Goal: Communication & Community: Answer question/provide support

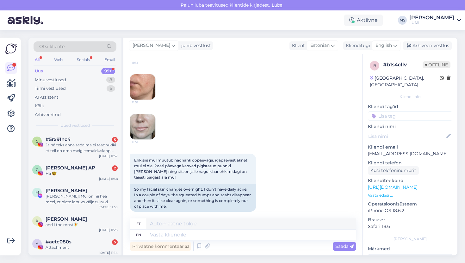
scroll to position [324, 0]
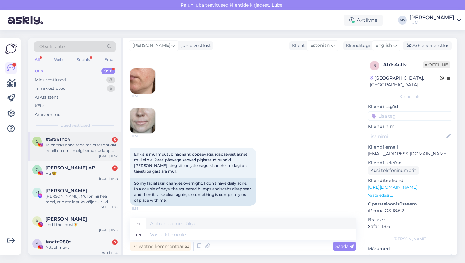
click at [75, 146] on div "Ja näiteks enne seda ma ei teadnudki et teil on oma meigieemalduslapp! See on j…" at bounding box center [82, 147] width 72 height 11
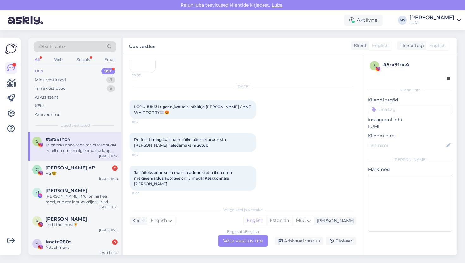
scroll to position [473, 0]
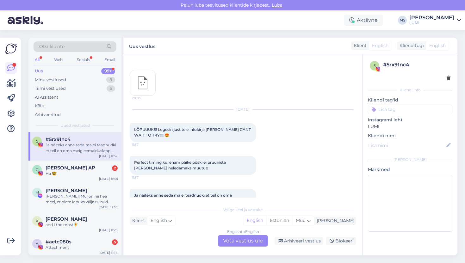
click at [243, 238] on div "English to English Võta vestlus üle" at bounding box center [243, 240] width 50 height 11
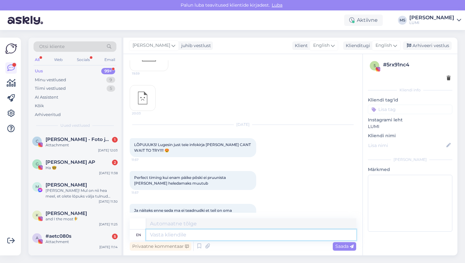
click at [275, 230] on textarea at bounding box center [251, 234] width 210 height 11
type textarea "[PERSON_NAME] tore tagasiside! Oleme sinuga 100% nõus!"
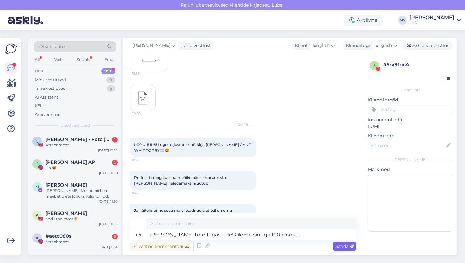
click at [349, 246] on span "Saada" at bounding box center [344, 246] width 18 height 6
click at [63, 80] on div "Minu vestlused" at bounding box center [50, 80] width 31 height 6
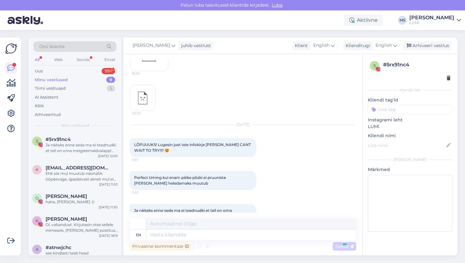
scroll to position [485, 0]
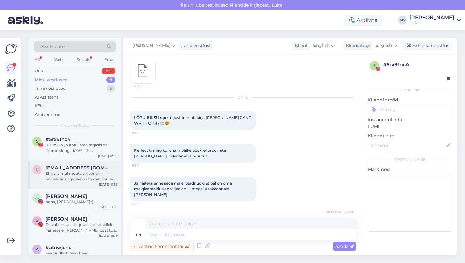
click at [78, 166] on span "[EMAIL_ADDRESS][DOMAIN_NAME]" at bounding box center [79, 168] width 66 height 6
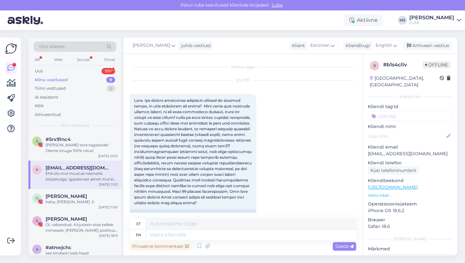
scroll to position [324, 0]
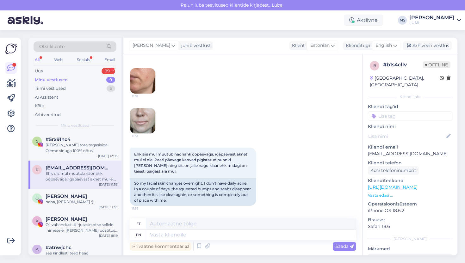
click at [136, 82] on img at bounding box center [142, 80] width 25 height 25
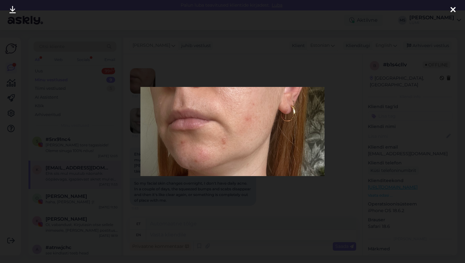
click at [453, 10] on icon at bounding box center [452, 10] width 5 height 8
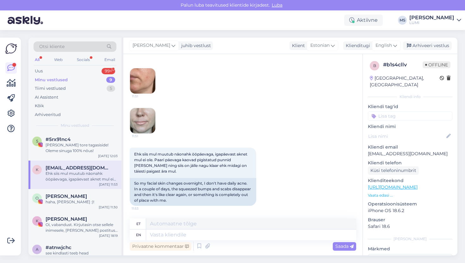
click at [140, 127] on img at bounding box center [142, 120] width 25 height 25
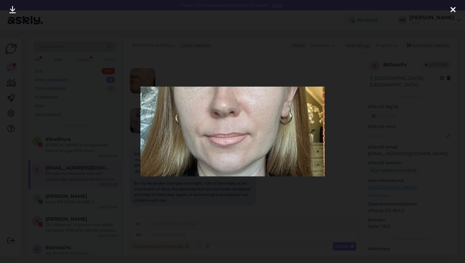
click at [452, 12] on icon at bounding box center [452, 10] width 5 height 8
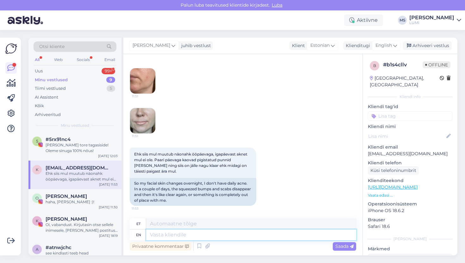
click at [154, 235] on textarea at bounding box center [251, 234] width 210 height 11
type textarea "Soovitaksin ja"
type textarea "Soovitaksin"
type textarea "Soovitaksin jah k"
type textarea "Soovitaksin jah"
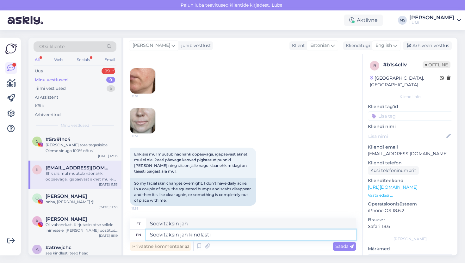
type textarea "Soovitaksin jah kindlasti"
type textarea "Soovitaksin jah [PERSON_NAME]"
type textarea "Soovitaksin jah kindlasti alustada me"
type textarea "Soovitaksin jah kindlasti alustada"
type textarea "Soovitaksin jah kindlasti alustada meie S"
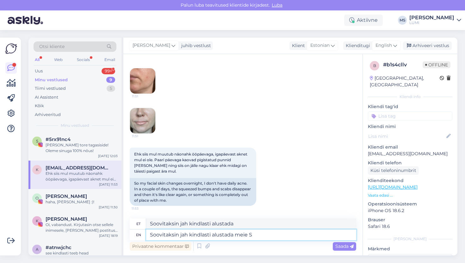
type textarea "Soovitaksin jah kindlasti alusta meie"
type textarea "Soovitaksin jah kindlasti alustada meie Starter K"
type textarea "Soovitaksin jah kindlasti alusta meie Starter"
type textarea "Soovitaksin jah kindlasti alustada meie Starter Kitiga ja"
type textarea "Soovitaksin jah kindlasti alusta meie Starter Kitiga"
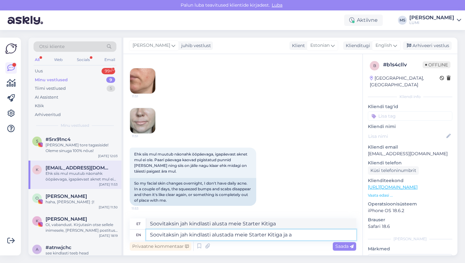
type textarea "Soovitaksin jah kindlasti alustada meie Starter Kitiga ja an"
type textarea "Soovitaksin jah kindlasti alusta meie Starter Kitiga ja"
type textarea "Soovitaksin jah kindlasti alustada meie Starter Kitiga [PERSON_NAME]"
type textarea "Soovitaksin jah kindlasti alusta meie Starter Kitiga ja [PERSON_NAME]"
type textarea "Soovitaksin jah kindlasti alustada meie Starter Kitiga [PERSON_NAME] ae"
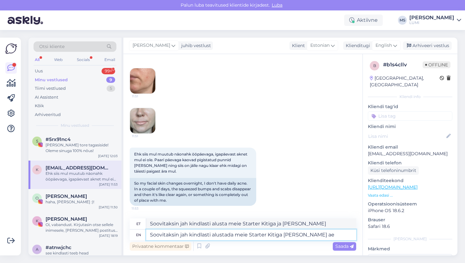
type textarea "Soovitaksin jah kindlasti alusta meie Starter Kitiga [PERSON_NAME]"
type textarea "Soovitaksin jah kindlasti alustada meie Starter Kitiga [PERSON_NAME] aega-"
type textarea "Soovitaksin jah kindlasti alusta meie Starter Kitiga [PERSON_NAME] aega-"
type textarea "Soovitaksin jah kindlasti alustada meie Starter Kitiga [PERSON_NAME] aega,"
type textarea "Soovitaksin jah kindlasti alusta meie Starter Kitiga [PERSON_NAME] aega,"
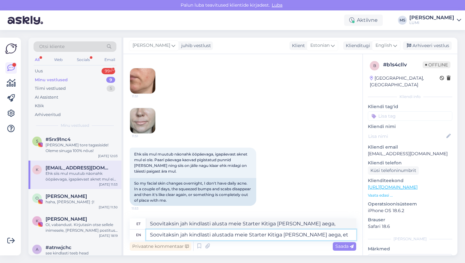
type textarea "Soovitaksin jah kindlasti alustada meie Starter Kitiga [PERSON_NAME] aega, et L"
type textarea "Soovitaksin jah kindlasti alusta meie Starter Kitiga [PERSON_NAME] aega, et"
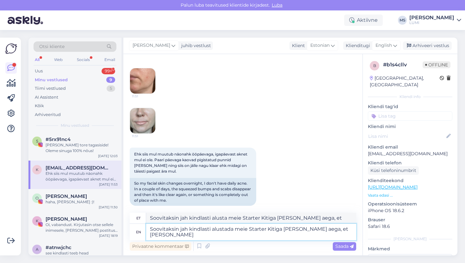
type textarea "Soovitaksin jah kindlasti alustada meie Starter Kitiga [PERSON_NAME] aega, et […"
type textarea "Soovitaksin jah kindlasti alusta meie Starter Kitiga [PERSON_NAME] aega, et LUMI"
type textarea "Soovitaksin jah kindlasti alustada meie Starter Kitiga [PERSON_NAME] aega, et L…"
type textarea "Soovitaksin jah kindlasti alusta meie Starter Kitiga [PERSON_NAME] aega, et LUM…"
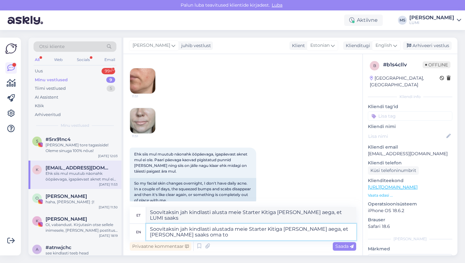
type textarea "Soovitaksin jah kindlasti alustada meie Starter Kitiga [PERSON_NAME] aega, et L…"
type textarea "Soovitaksin jah kindlasti alusta meie Starter Kitiga [PERSON_NAME] aega, et LUM…"
type textarea "Soovitaksin jah kindlasti alustada meie Starter [PERSON_NAME] [PERSON_NAME] aeg…"
type textarea "Soovitaksin jah kindlasti alusta meie Starter Kitiga [PERSON_NAME] aega, et LUM…"
type textarea "Soovitaksin jah kindlasti alustada meie Starter [PERSON_NAME] [PERSON_NAME] aeg…"
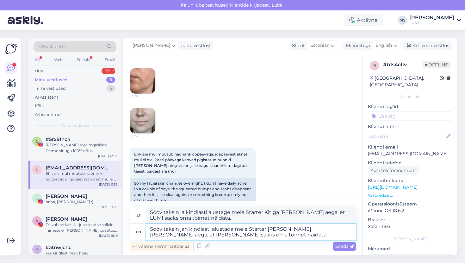
type textarea "Soovitaksin jah kindlasti alustada meie Starter [PERSON_NAME] [PERSON_NAME] aeg…"
type textarea "Soovitaksin ja kindlasti alustage meie Starter Kitiga [PERSON_NAME] aega, et LU…"
type textarea "Soovitaksin jah kindlasti alustada meie Starter [PERSON_NAME] [PERSON_NAME] aeg…"
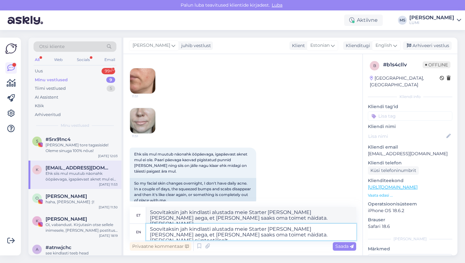
type textarea "Soovitaksin jah kindlasti alustada meie Starter [PERSON_NAME] [PERSON_NAME] aeg…"
type textarea "Soovitaksin ja kindlasti alustage meie Starter Kitiga [PERSON_NAME] aega, et LU…"
type textarea "Soovitaksin jah kindlasti alustada meie Starter [PERSON_NAME] [PERSON_NAME] aeg…"
type textarea "Soovitaksin ja kindlasti alustage meie Starter Kitiga [PERSON_NAME] aega, et LU…"
type textarea "Soovitaksin jah kindlasti alustada meie Starter [PERSON_NAME] [PERSON_NAME] aeg…"
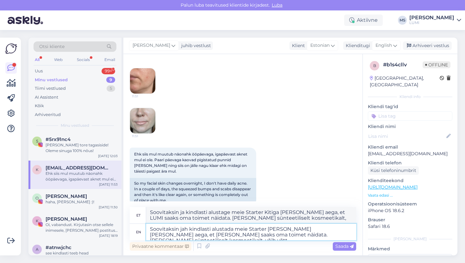
type textarea "Soovitaksin ja kindlasti alustage meie Starter Kitiga [PERSON_NAME] aega, et LU…"
type textarea "Soovitaksin jah kindlasti alustada meie Starter [PERSON_NAME] [PERSON_NAME] aeg…"
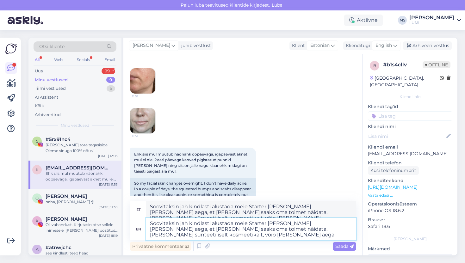
type textarea "Soovitaksin jah kindlasti alustada meie Starter [PERSON_NAME] [PERSON_NAME] aeg…"
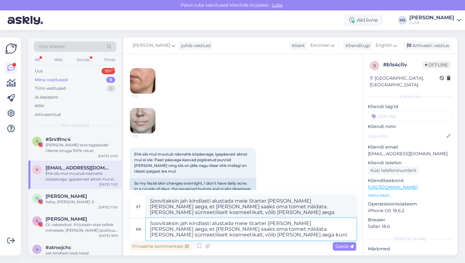
type textarea "Soovitaksin jah kindlasti alustada meie Starter [PERSON_NAME] [PERSON_NAME] aeg…"
type textarea "Soovitaksin ja kindlasti alustage meie Starter Kitiga [PERSON_NAME] aega, et LU…"
type textarea "Soovitaksin jah kindlasti alustada meie Starter [PERSON_NAME] [PERSON_NAME] aeg…"
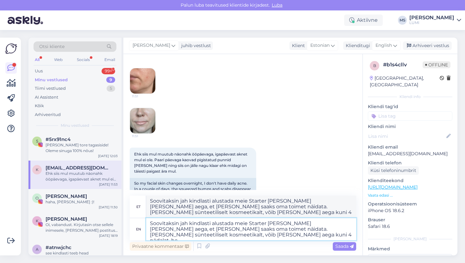
type textarea "Soovitaksin jah kindlasti alustada meie Starter [PERSON_NAME] [PERSON_NAME] aeg…"
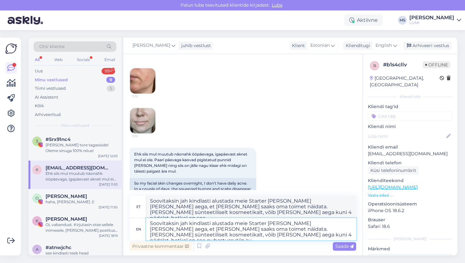
type textarea "Soovitaksin jah kindlasti alustada meie Starter [PERSON_NAME] [PERSON_NAME] aeg…"
type textarea "Soovitaksin ja kindlasti alustage meie Starter Kitiga [PERSON_NAME] aega, et LU…"
type textarea "Soovitaksin jah kindlasti alustada meie Starter [PERSON_NAME] [PERSON_NAME] aeg…"
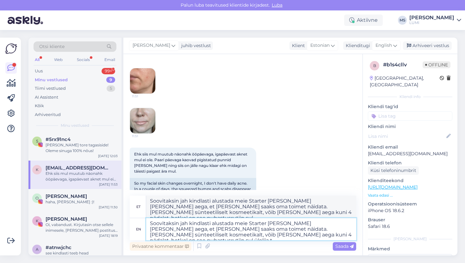
type textarea "Soovitaksin ja kindlasti alustage meie Starter Kitiga [PERSON_NAME] aega, et LU…"
type textarea "Soovitaksin jah kindlasti alustada meie Starter [PERSON_NAME] [PERSON_NAME] aeg…"
click at [340, 247] on span "Saada" at bounding box center [344, 246] width 18 height 6
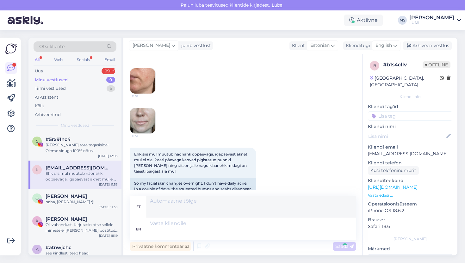
scroll to position [396, 0]
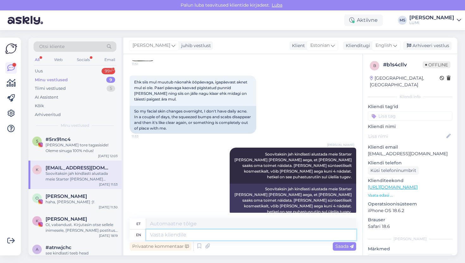
click at [286, 236] on textarea at bounding box center [251, 234] width 210 height 11
type textarea "Ilmselt"
type textarea "Ilmselt see"
type textarea "Ilmselti järv"
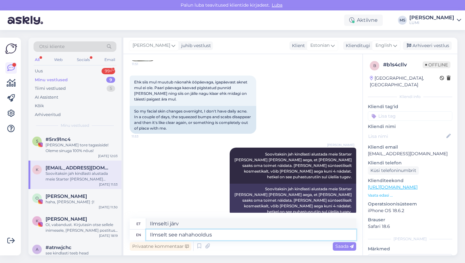
type textarea "Ilmselt see nahahooldus l"
type textarea "Ilmselt see nahahooldus"
type textarea "Ilmselt see nahahooldus lööbki na"
type textarea "Ilmselt see nahahooldus lööbki"
type textarea "Ilmselt see nahahooldus lööbki naha ta"
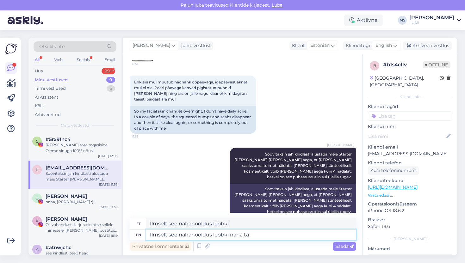
type textarea "Ilmselt see nahahooldus lööbki naha"
type textarea "Ilmselt see nahahooldus lööbki naha tasakaalust välj"
type textarea "Ilmselt see nahahooldus lööbki naha tasakaalust"
type textarea "Ilmselt see nahahooldus lööbki naha tasakaalust välja ja"
type textarea "Ilmselt see nahahooldus lööbki naha tasakaalust välja"
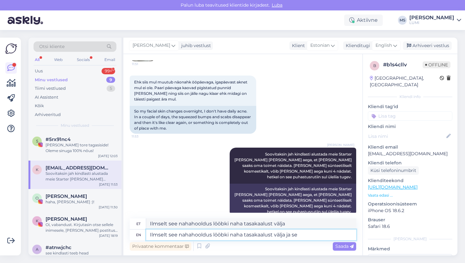
type textarea "Ilmselt see nahahooldus lööbki naha tasakaalust välja ja see"
type textarea "Ilmselt see nahahooldus lööbki naha tasakaalust välja ja"
type textarea "Ilmselt see nahahooldus lööbki naha tasakaalust välja ja seepärast tek"
type textarea "Ilmselt see nahahooldus lööbki naha tasakaalust välja ja seepärast"
type textarea "Ilmselt see nahahooldus lööbki naha tasakaalust välja ja seepärast tekivad"
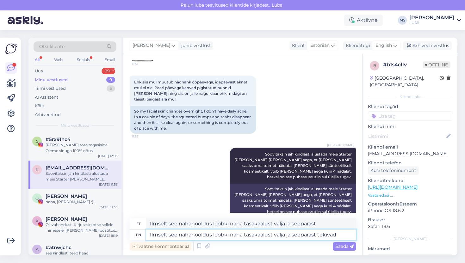
type textarea "Ilmselt see nahahooldus lööbki naha tasakaalust välja ja seepärast tekivad"
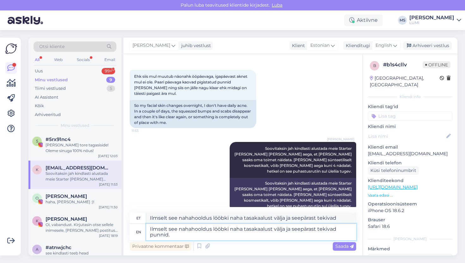
type textarea "Ilmselt see nahahooldus lööbki naha tasakaalust välja ja seepärast tekivad punn…"
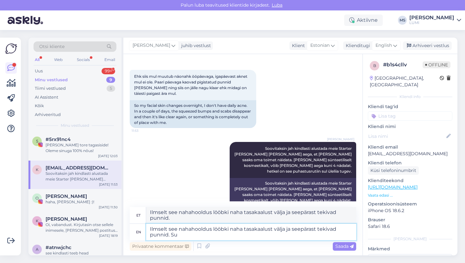
scroll to position [407, 0]
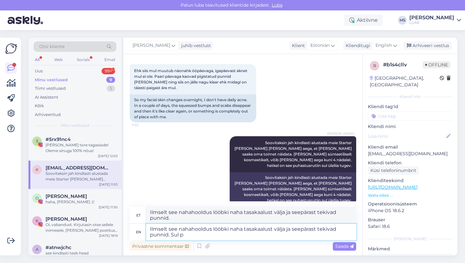
type textarea "Ilmselt see nahahooldus lööbki naha tasakaalust välja ja seepärast tekivad punn…"
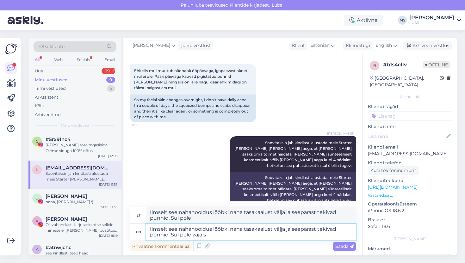
type textarea "Ilmselt see nahahooldus lööbki naha tasakaalust välja ja seepärast tekivad punn…"
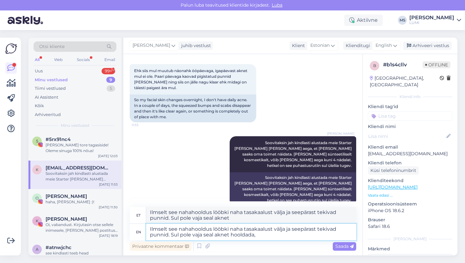
type textarea "Ilmselt see nahahooldus lööbki naha tasakaalust välja ja seepärast tekivad punn…"
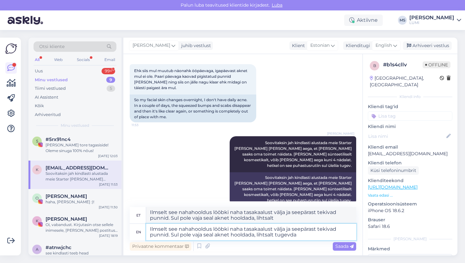
type textarea "Ilmselt see nahahooldus lööbki naha tasakaalust välja ja seepärast tekivad punn…"
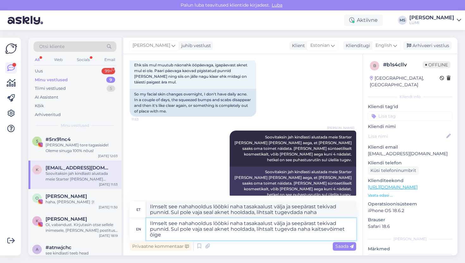
type textarea "Ilmselt see nahahooldus lööbki naha tasakaalust välja ja seepärast tekivad punn…"
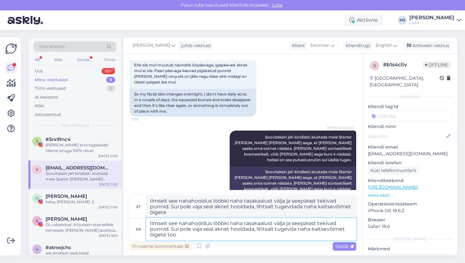
scroll to position [419, 0]
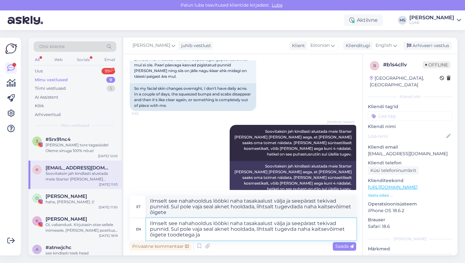
type textarea "Ilmselt see nahahooldus lööbki naha tasakaalust välja ja seepärast tekivad punn…"
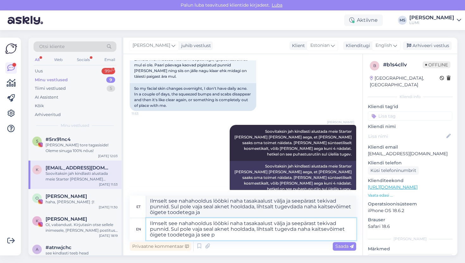
type textarea "Ilmselt see nahahooldus lööbki naha tasakaalust välja ja seepärast tekivad punn…"
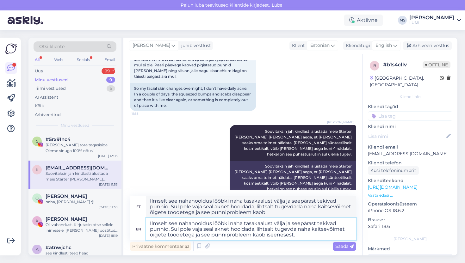
type textarea "Ilmselt see nahahooldus lööbki naha tasakaalust välja ja seepärast tekivad punn…"
click at [345, 249] on div "Saada" at bounding box center [344, 246] width 23 height 9
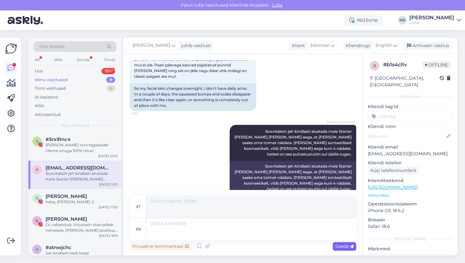
scroll to position [468, 0]
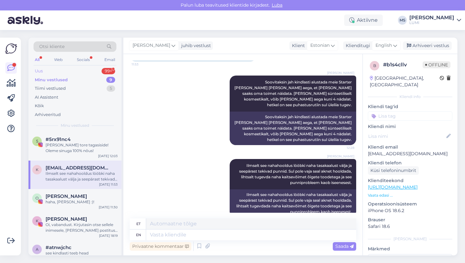
click at [53, 69] on div "Uus 99+" at bounding box center [75, 71] width 83 height 9
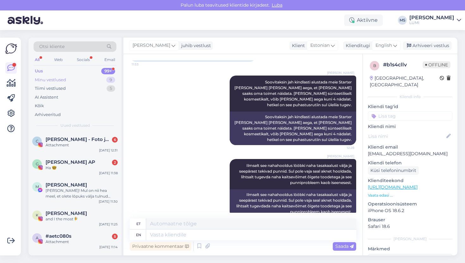
click at [82, 77] on div "Minu vestlused 9" at bounding box center [75, 80] width 83 height 9
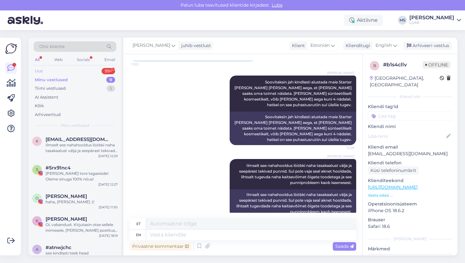
click at [66, 74] on div "Uus 99+" at bounding box center [75, 71] width 83 height 9
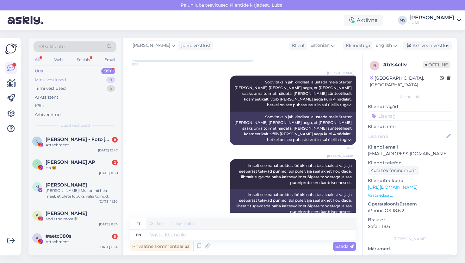
click at [46, 82] on div "Minu vestlused" at bounding box center [50, 80] width 31 height 6
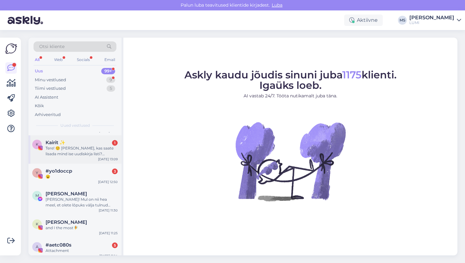
scroll to position [73, 0]
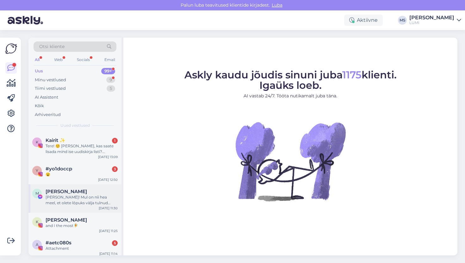
click at [62, 193] on span "[PERSON_NAME]" at bounding box center [66, 192] width 41 height 6
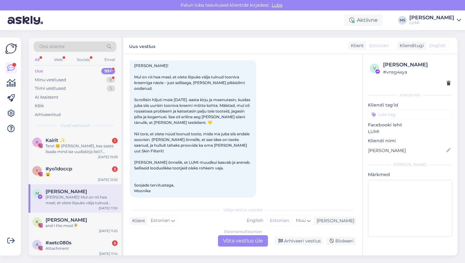
scroll to position [36, 0]
click at [78, 174] on div "😮" at bounding box center [82, 175] width 72 height 6
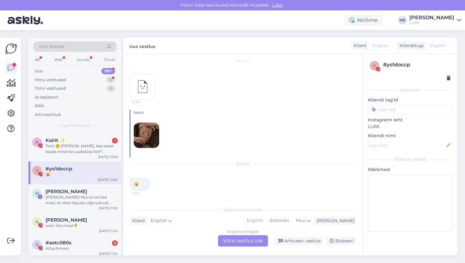
click at [150, 132] on img at bounding box center [146, 135] width 25 height 25
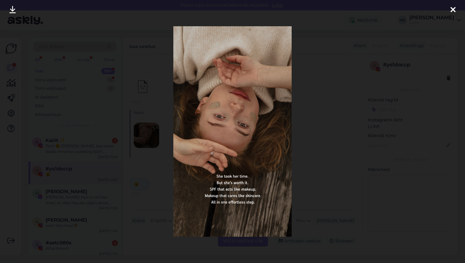
click at [260, 89] on img at bounding box center [232, 131] width 118 height 211
click at [454, 9] on icon at bounding box center [452, 10] width 5 height 8
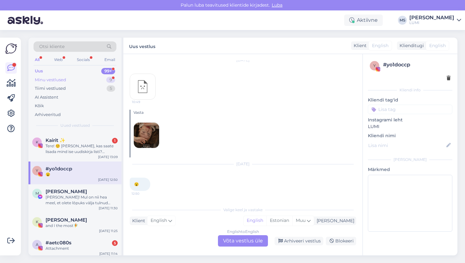
click at [61, 81] on div "Minu vestlused" at bounding box center [50, 80] width 31 height 6
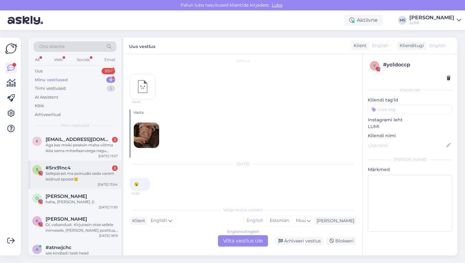
click at [82, 178] on div "Sellepärast ma polnudki seda varem leidnud epoest🥲" at bounding box center [82, 176] width 72 height 11
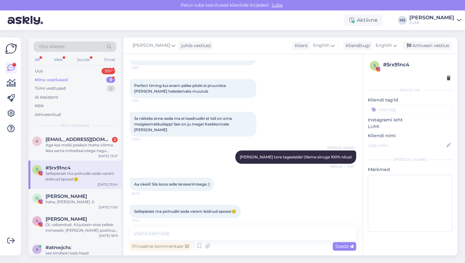
scroll to position [530, 0]
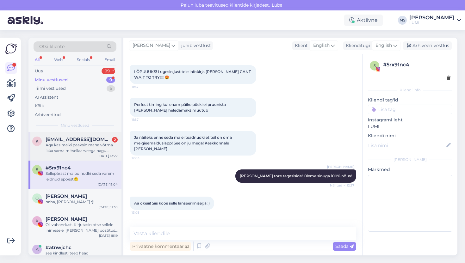
click at [89, 144] on div "Aga kas meiki peaksin maha võtma ikka sama mitsellaarveega nagu alati olen võtn…" at bounding box center [82, 147] width 72 height 11
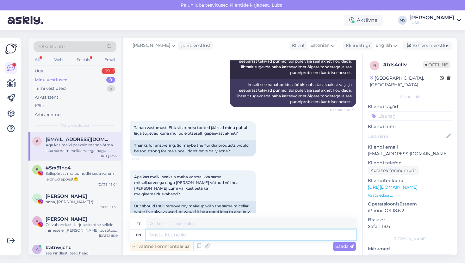
click at [178, 231] on textarea at bounding box center [251, 234] width 210 height 11
type textarea "Tundra m"
type textarea "Tundra"
type textarea "Tundra ma ar"
type textarea "Tundra ma"
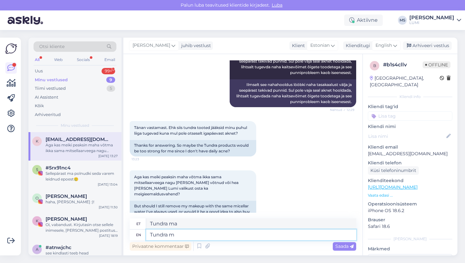
type textarea "Tundra"
type textarea "Tundra kogu s"
type textarea "Tundra kogu"
type textarea "Tundra kogu sarjana"
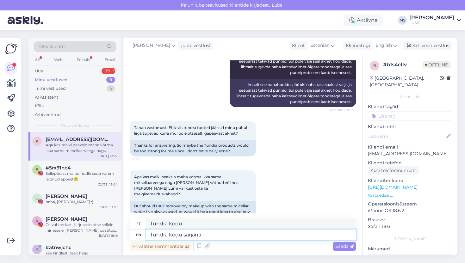
type textarea "Tundra kogu sarja"
type textarea "Tundra kogu sarjana jäks j"
type textarea "Tundra kogu sarjana jäb"
type textarea "Tundra kogu sarjana jääks h"
type textarea "Tundra kogu sarjana jääb"
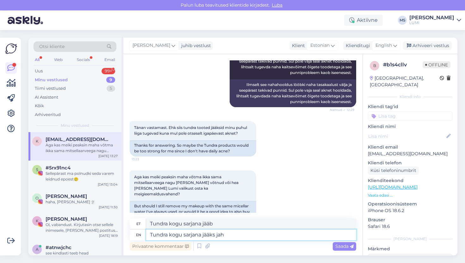
type textarea "Tundra kogu sarjana jääks jah"
type textarea "Tundra kogu sarjana jääks jah liiga t"
type textarea "Tundra kogu sarjana jääks jah liiga"
type textarea "Tundra kogu sarjana jääks jah liiga tugevaks."
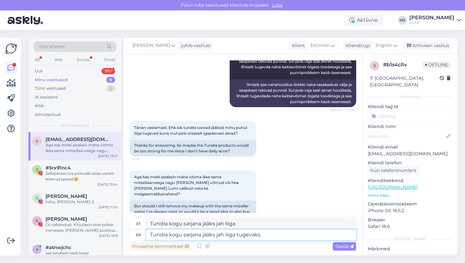
type textarea "Tundra kogu sarjana jääks jah liiga tugevaks."
type textarea "Tundra kogu sarjana jääks jah liiga tugevaks. Soovitame k"
type textarea "Tundra kogu sarjana jääks jah liiga tugevaks. Soovitame"
type textarea "Tundra kogu sarjana jääks jah liiga tugevaks. Soovitame kindlasti m"
type textarea "Tundra kogu sarjana jääks jah liiga tugevaks. Soovitame kindlasti"
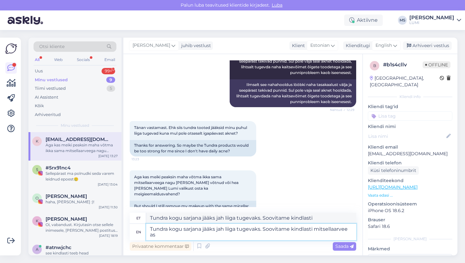
type textarea "Tundra kogu sarjana jääks jah liiga tugevaks. Soovitame kindlasti mitsellaarvee…"
type textarea "Tundra kogu sarjana jääks jah liiga tugevaks. Soovitame kindlasti mitsellaarvee"
type textarea "Tundra kogu sarjana jääks jah liiga tugevaks. Soovitame kindlasti mitsellaarvee…"
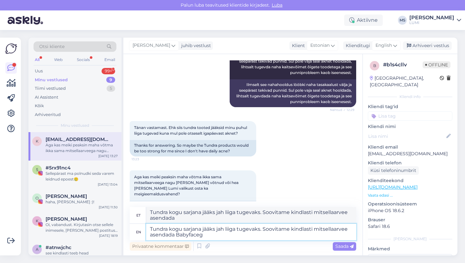
type textarea "Tundra kogu sarjana jääks jah liiga tugevaks. Soovitame kindlasti mitsellaarvee…"
click at [334, 246] on div "Saada" at bounding box center [344, 246] width 23 height 9
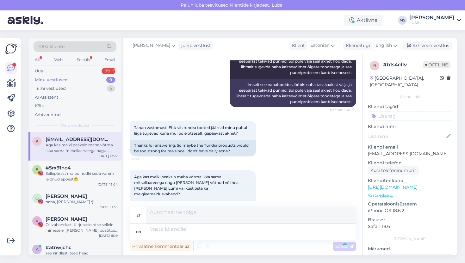
scroll to position [627, 0]
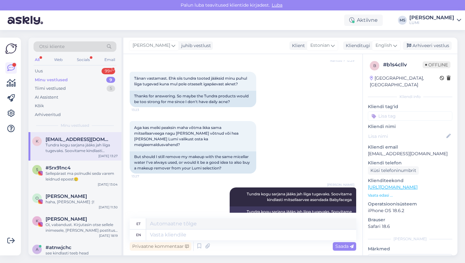
click at [55, 81] on div "Minu vestlused" at bounding box center [51, 80] width 33 height 6
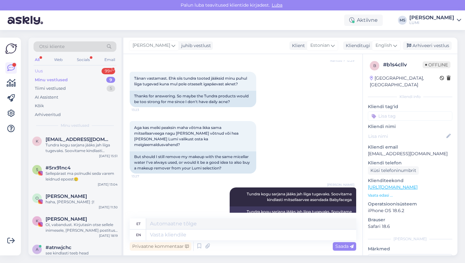
click at [43, 70] on div "Uus 99+" at bounding box center [75, 71] width 83 height 9
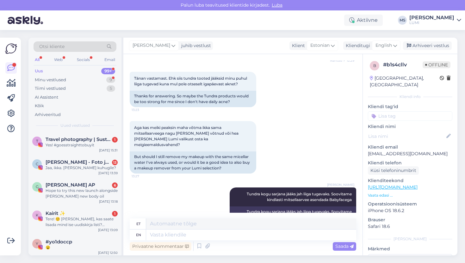
scroll to position [665, 0]
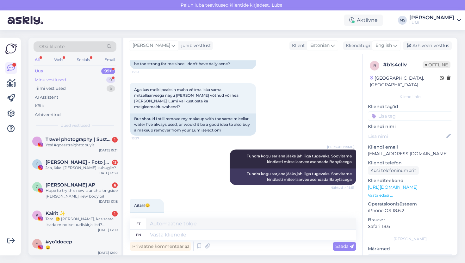
click at [58, 82] on div "Minu vestlused" at bounding box center [50, 80] width 31 height 6
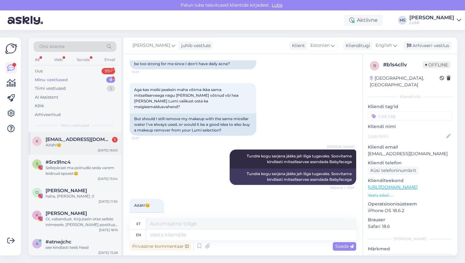
click at [81, 139] on span "[EMAIL_ADDRESS][DOMAIN_NAME]" at bounding box center [79, 140] width 66 height 6
click at [58, 73] on div "Uus 99+" at bounding box center [75, 71] width 83 height 9
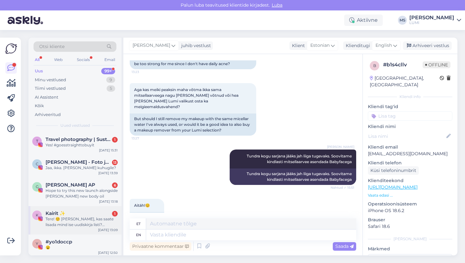
click at [82, 214] on div "Kairit ✨ 1" at bounding box center [82, 214] width 72 height 6
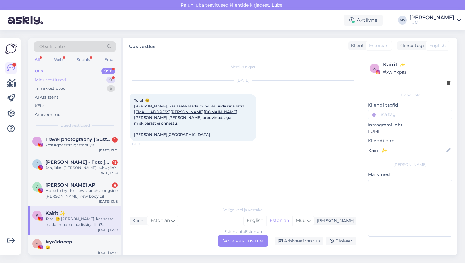
click at [46, 78] on div "Minu vestlused" at bounding box center [50, 80] width 31 height 6
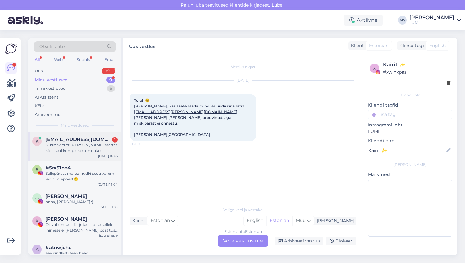
click at [73, 156] on div "K Kellyviilup@hotmail.com 1 Küsin veel et kui ostan starter kiti - seal komplek…" at bounding box center [74, 146] width 93 height 28
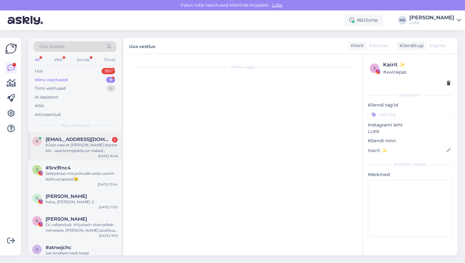
scroll to position [800, 0]
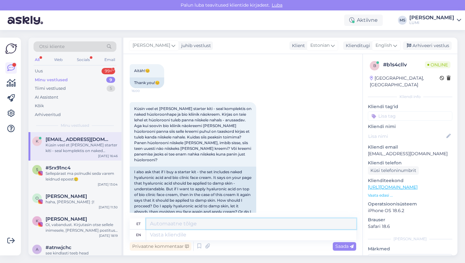
click at [179, 224] on textarea at bounding box center [251, 223] width 210 height 11
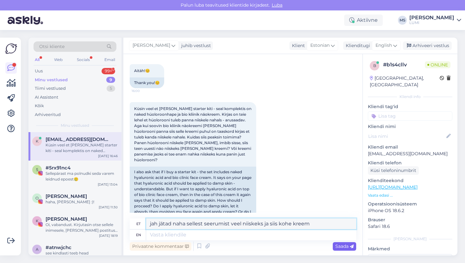
type textarea "jah jätad naha sellest seerumist veel niiskeks ja siis kohe kreem"
click at [341, 248] on span "Saada" at bounding box center [344, 246] width 18 height 6
click at [339, 247] on span "Saada" at bounding box center [344, 246] width 18 height 6
drag, startPoint x: 312, startPoint y: 223, endPoint x: 144, endPoint y: 224, distance: 167.9
click at [144, 224] on div "et jah jätad naha sellest seerumist veel niiskeks ja siis kohe kreem" at bounding box center [243, 223] width 226 height 11
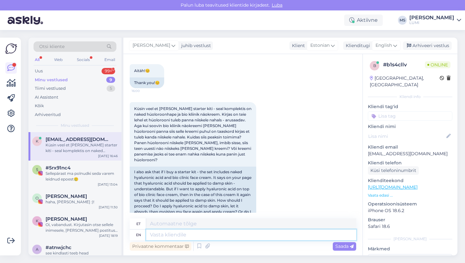
click at [157, 233] on textarea at bounding box center [251, 234] width 210 height 11
paste textarea "jah jätad naha sellest seerumist veel niiskeks ja siis kohe kreem"
type textarea "jah jätad naha sellest seerumist veel niiskeks ja siis kohe kreem"
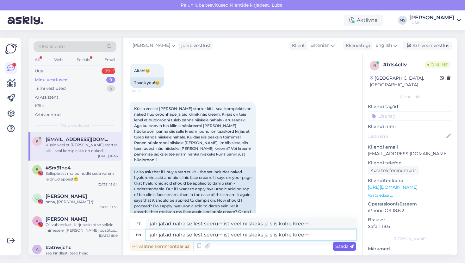
type textarea "jah jätad naha sellest seerumist veel niiskeks ja siis kohe kreem"
click at [338, 248] on span "Saada" at bounding box center [344, 246] width 18 height 6
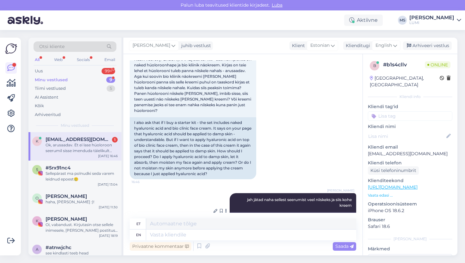
scroll to position [898, 0]
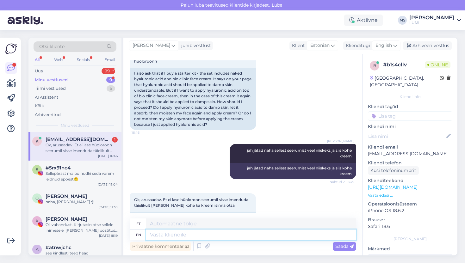
click at [235, 232] on textarea at bounding box center [251, 234] width 210 height 11
type textarea "jah, siis"
type textarea "jah,"
type textarea "jah, siis on"
type textarea "jah, siis"
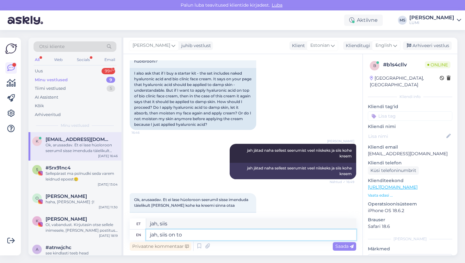
type textarea "jah, siis on toi"
type textarea "jah, siis on"
type textarea "jah, siis on toime kõ"
type textarea "jah, siis on toime"
type textarea "jah, siis on toime kõige pa"
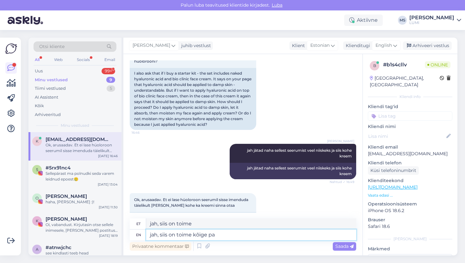
type textarea "jah, siis on see kõik"
type textarea "jah, siis on toime kõige parem"
click at [345, 245] on span "Saada" at bounding box center [344, 246] width 18 height 6
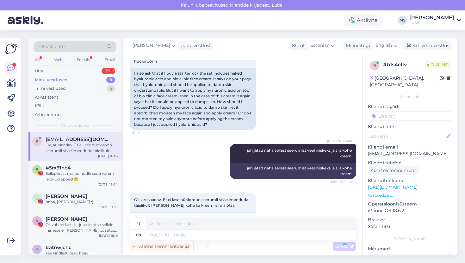
scroll to position [936, 0]
